Goal: Information Seeking & Learning: Understand process/instructions

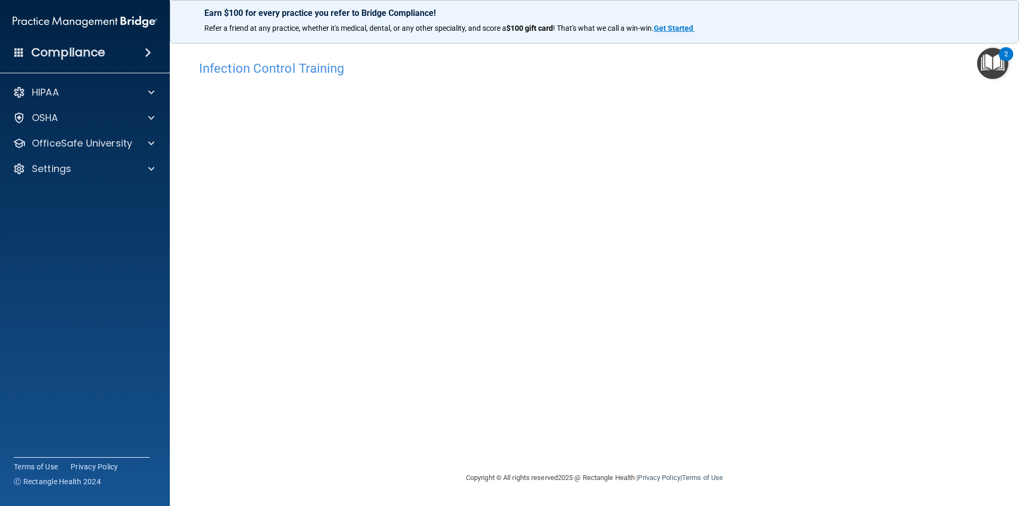
drag, startPoint x: 0, startPoint y: 349, endPoint x: 770, endPoint y: 203, distance: 784.0
click at [770, 203] on div "Infection Control Training This course doesn’t expire until . Are you sure you …" at bounding box center [594, 263] width 807 height 416
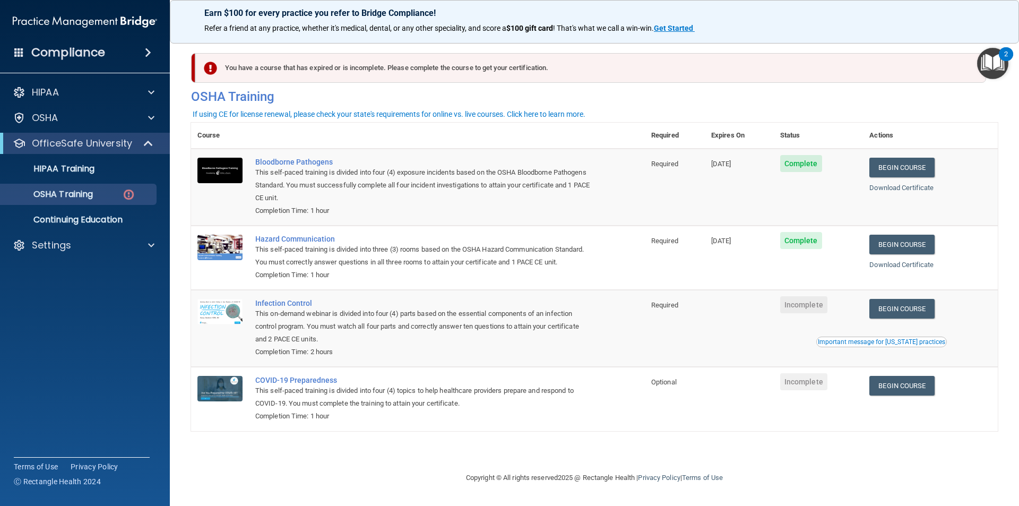
click at [900, 325] on td "Begin Course Download Certificate Important message for [US_STATE] practices" at bounding box center [930, 328] width 135 height 77
click at [900, 308] on link "Begin Course" at bounding box center [902, 309] width 65 height 20
